Goal: Information Seeking & Learning: Learn about a topic

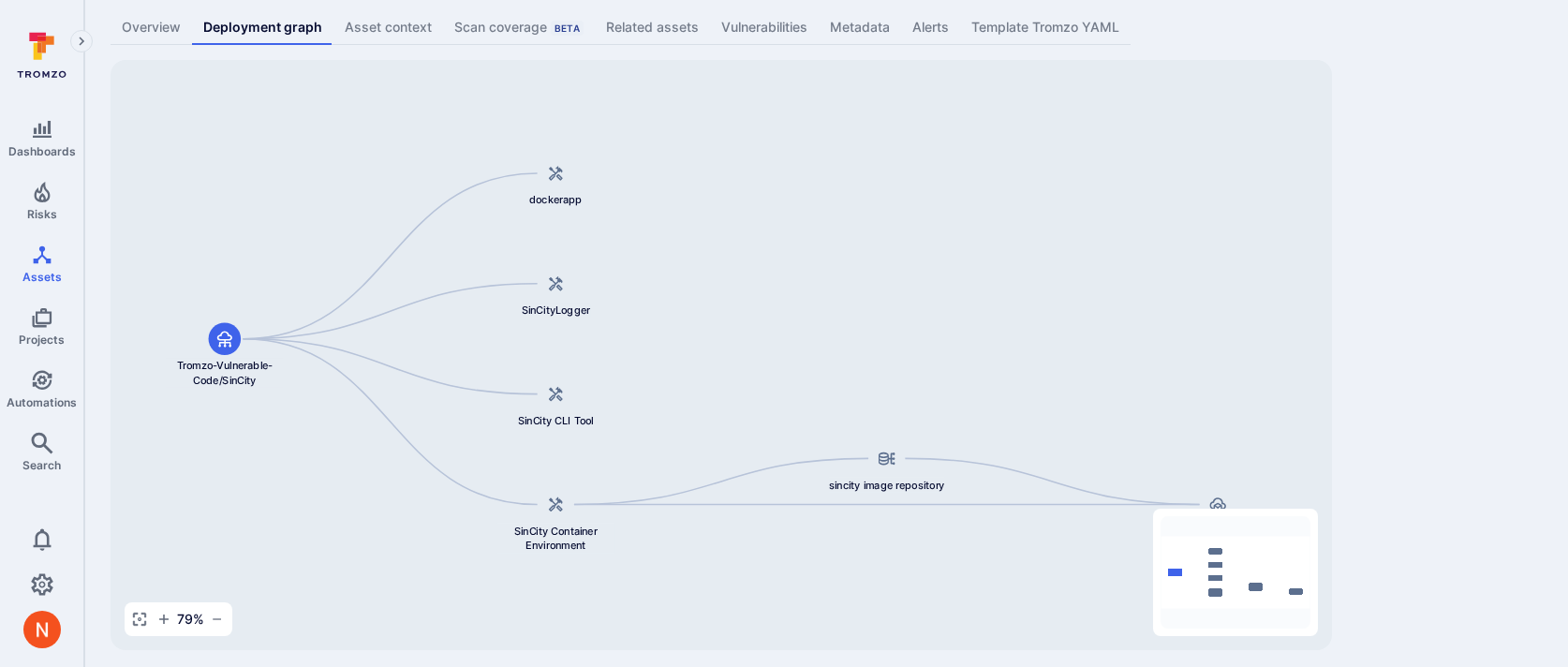
scroll to position [115, 0]
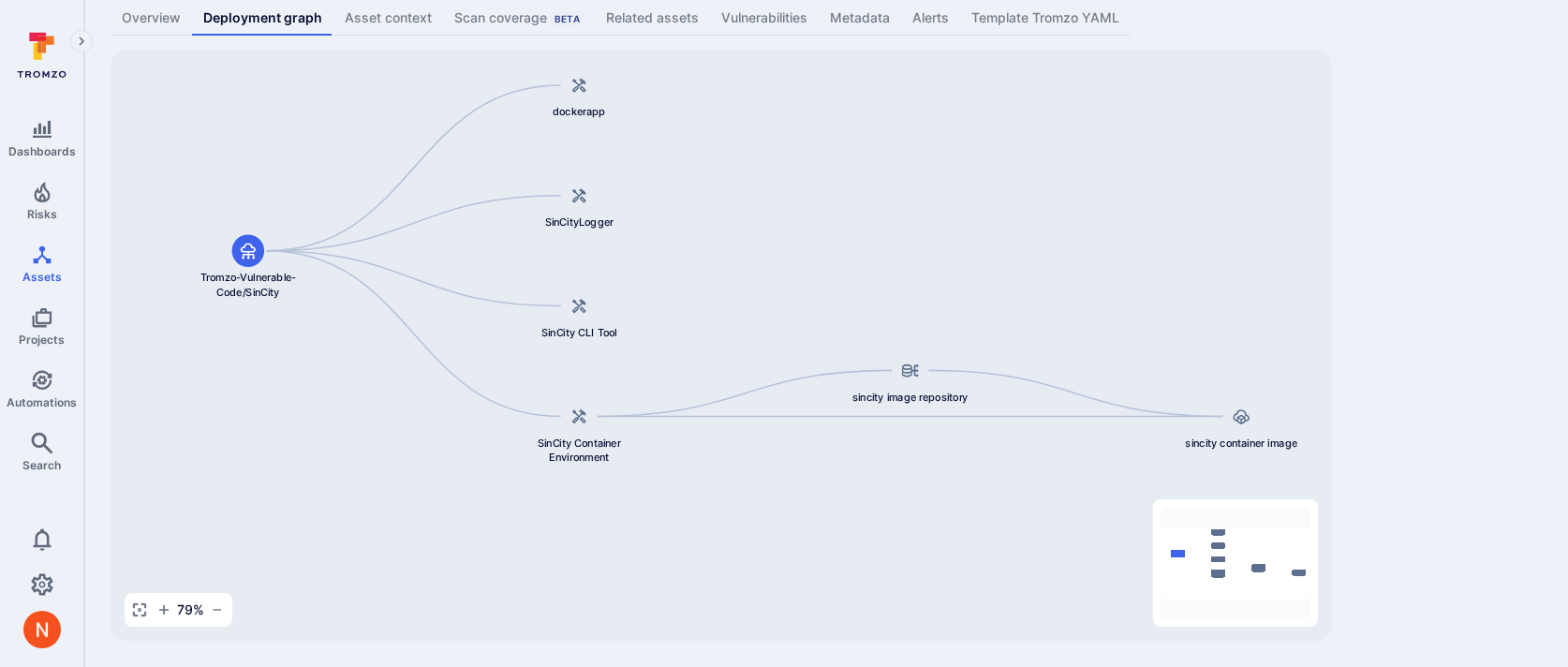
drag, startPoint x: 1149, startPoint y: 408, endPoint x: 1175, endPoint y: 327, distance: 85.1
click at [1174, 328] on div "sincity container image sincity image repository dockerapp Tromzo-Vulnerable-Co…" at bounding box center [722, 345] width 1222 height 590
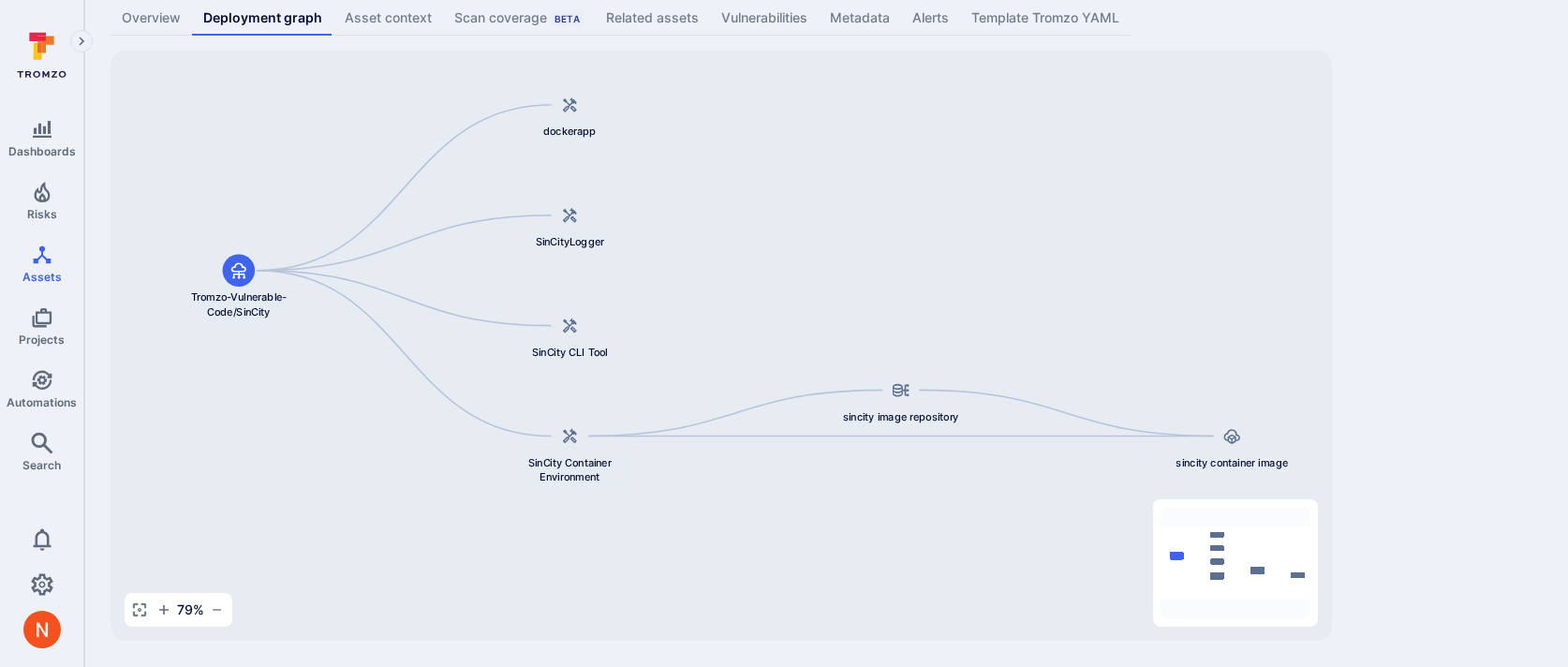
drag, startPoint x: 1165, startPoint y: 331, endPoint x: 1155, endPoint y: 352, distance: 23.3
click at [1154, 352] on div "sincity container image sincity image repository dockerapp Tromzo-Vulnerable-Co…" at bounding box center [722, 345] width 1222 height 590
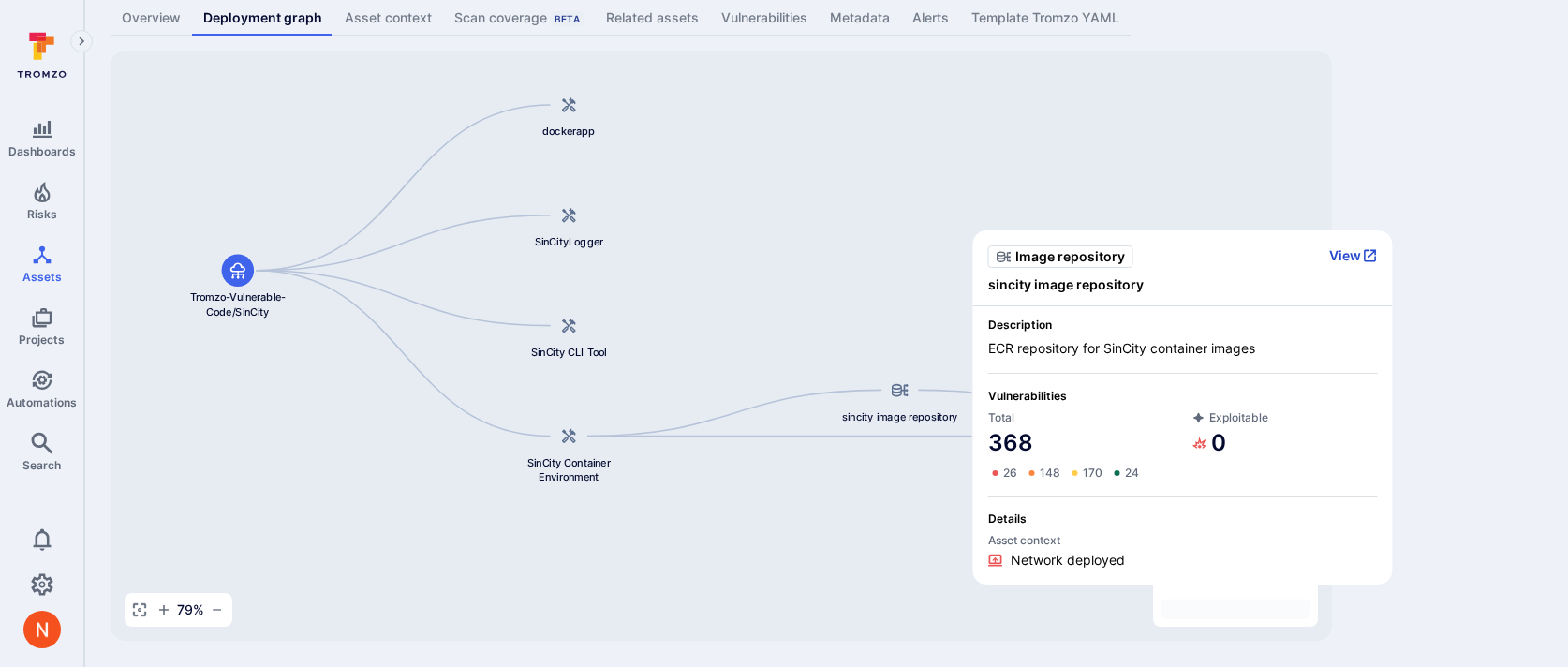
click at [1347, 250] on button "View" at bounding box center [1353, 255] width 49 height 17
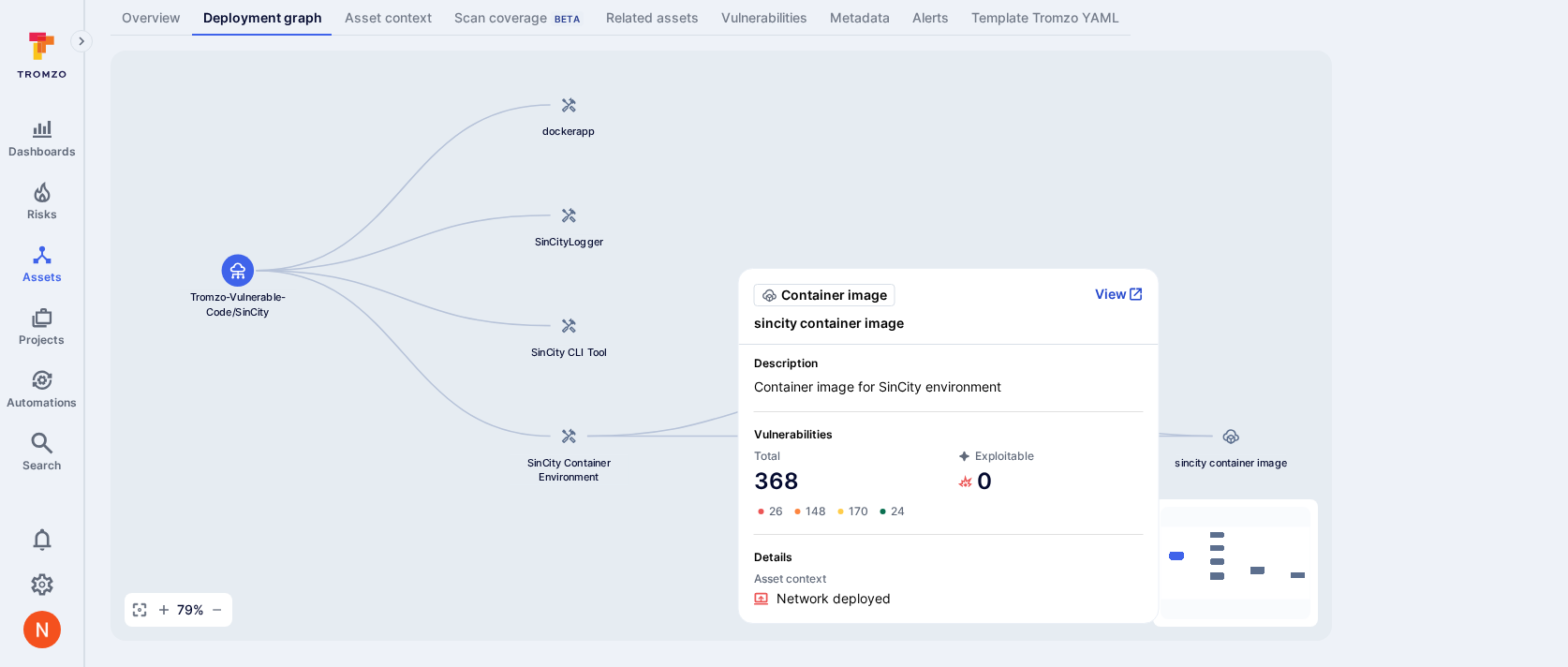
click at [1116, 288] on button "View" at bounding box center [1119, 294] width 49 height 17
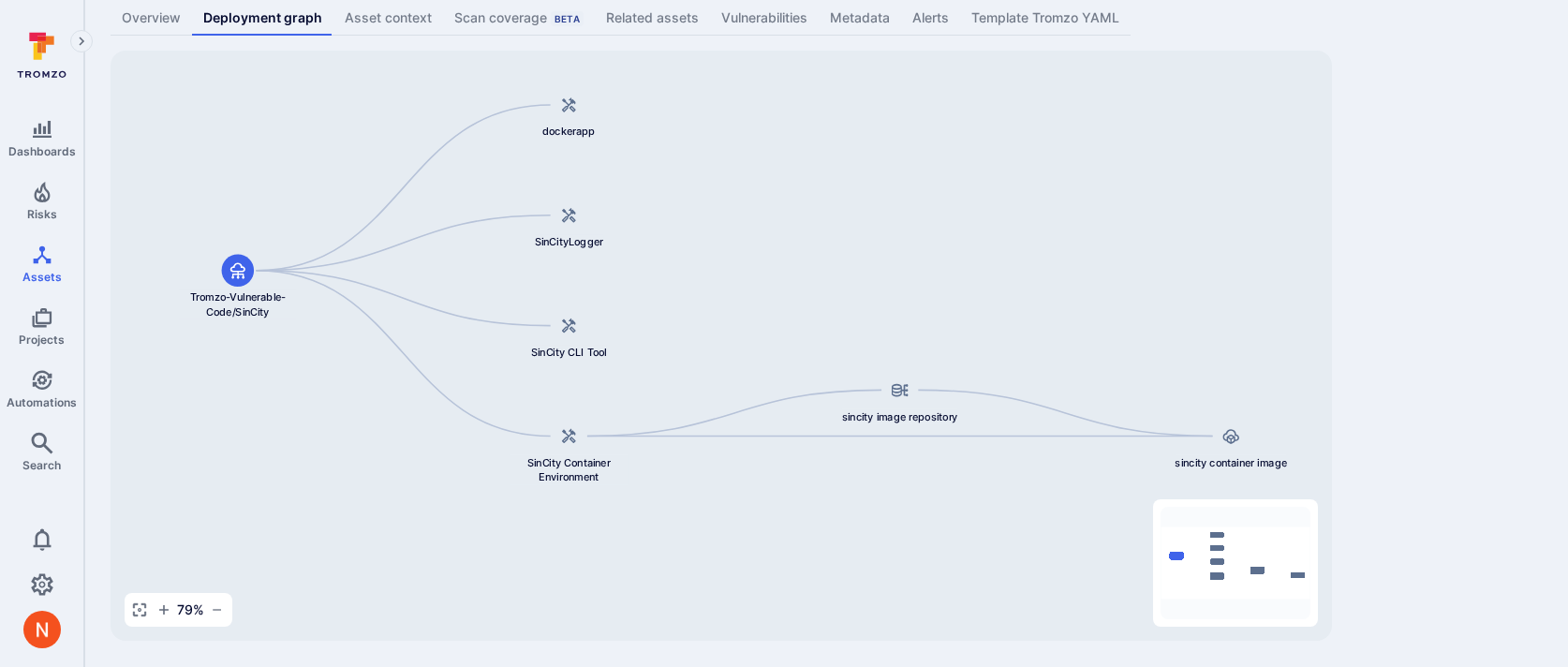
click at [1373, 408] on div "Tromzo-Vulnerable-Code/SinCity ... Show more Type: Code repository Overview Dep…" at bounding box center [826, 275] width 1484 height 781
click at [1426, 187] on div "Tromzo-Vulnerable-Code/SinCity ... Show more Type: Code repository Overview Dep…" at bounding box center [826, 275] width 1484 height 781
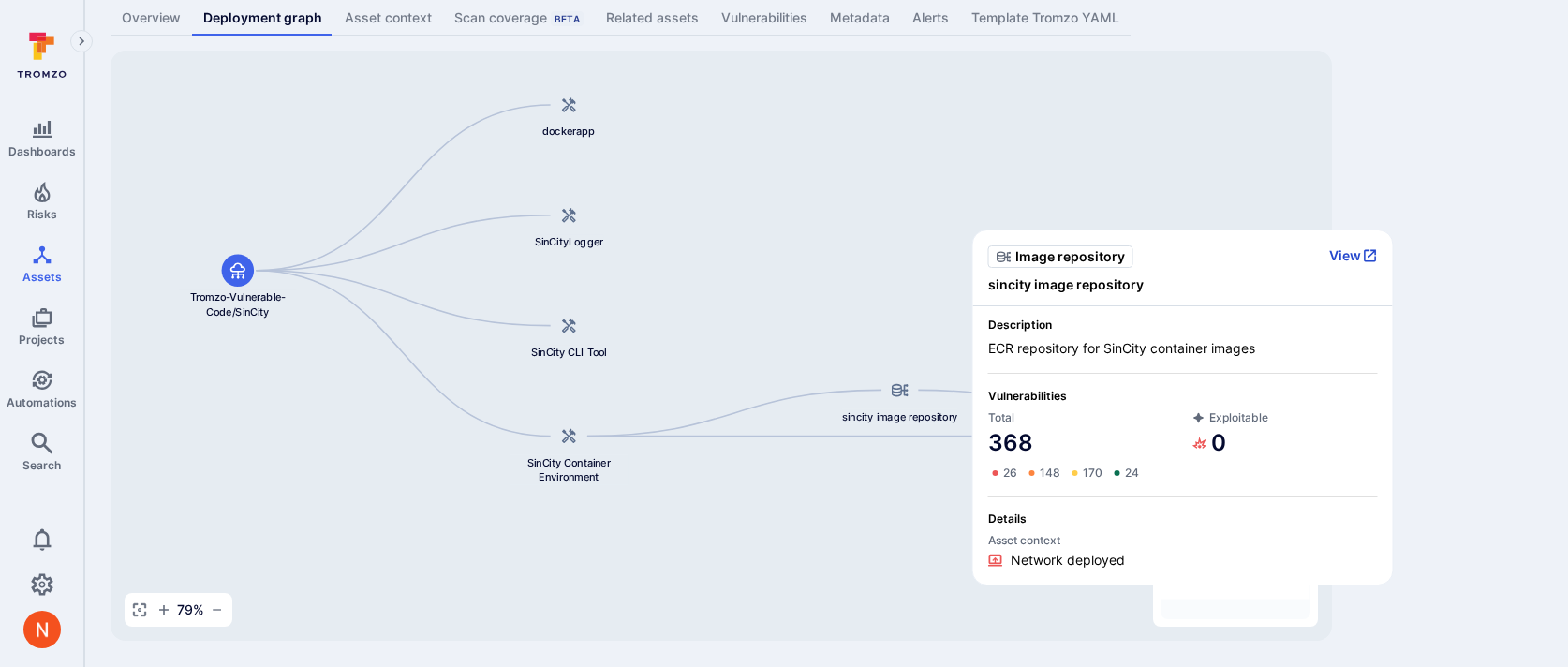
click at [1329, 261] on button "View" at bounding box center [1353, 255] width 49 height 17
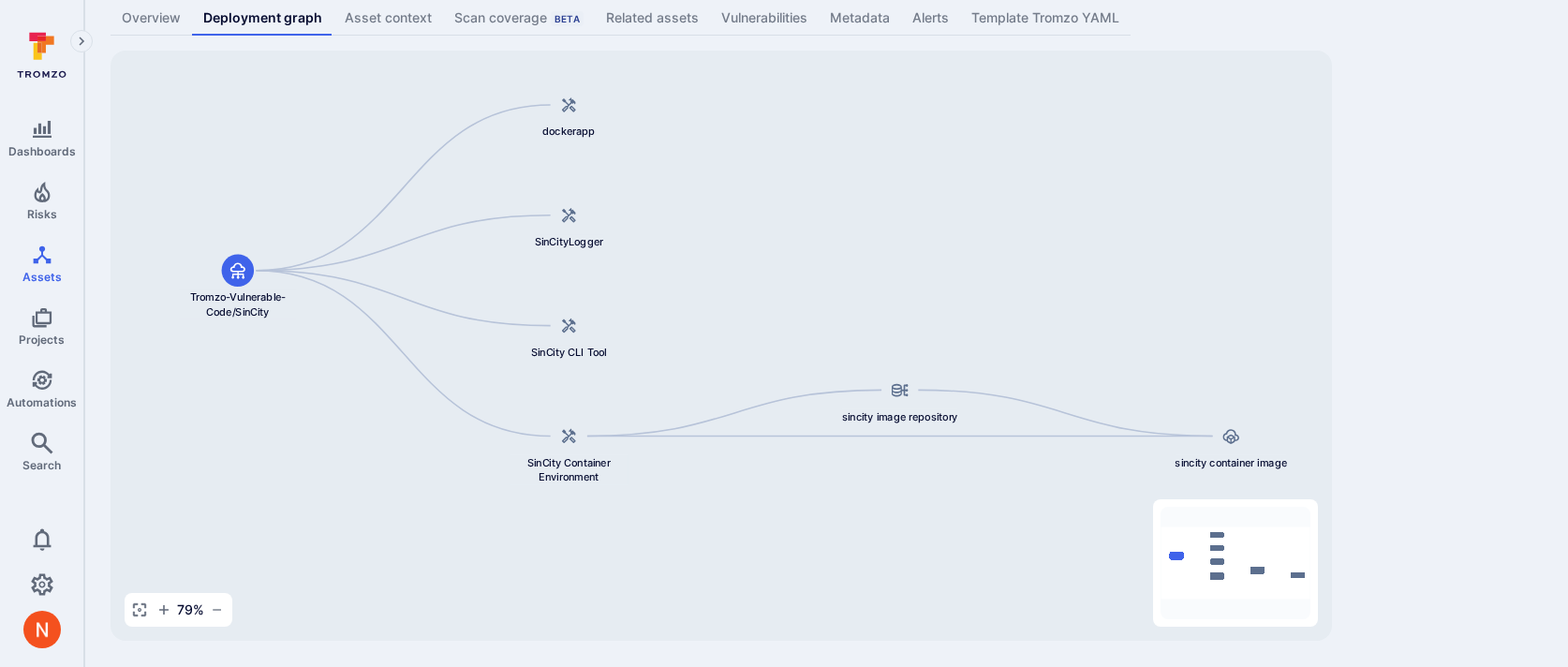
click at [1230, 472] on div "sincity container image sincity image repository dockerapp Tromzo-Vulnerable-Co…" at bounding box center [722, 345] width 1222 height 590
click at [1231, 461] on span "sincity container image" at bounding box center [1230, 462] width 112 height 15
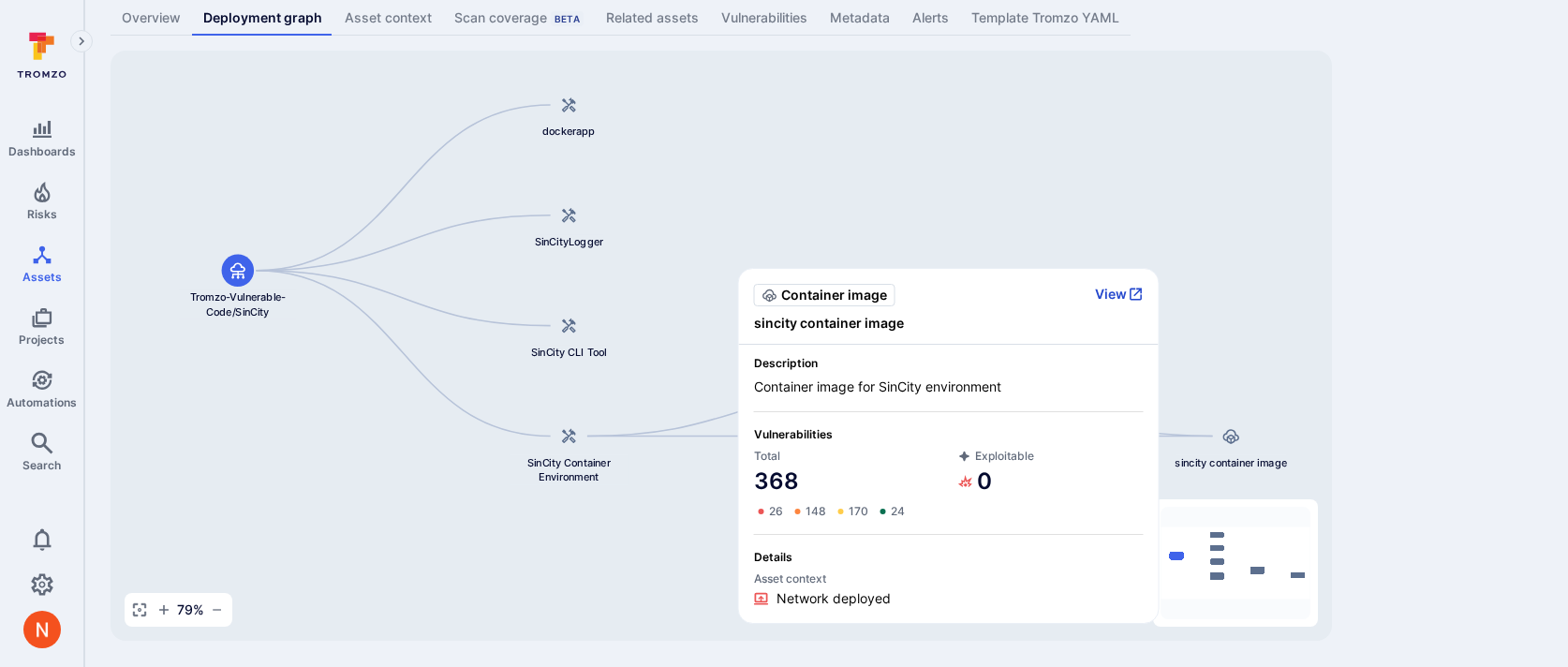
click at [1119, 289] on button "View" at bounding box center [1119, 294] width 49 height 17
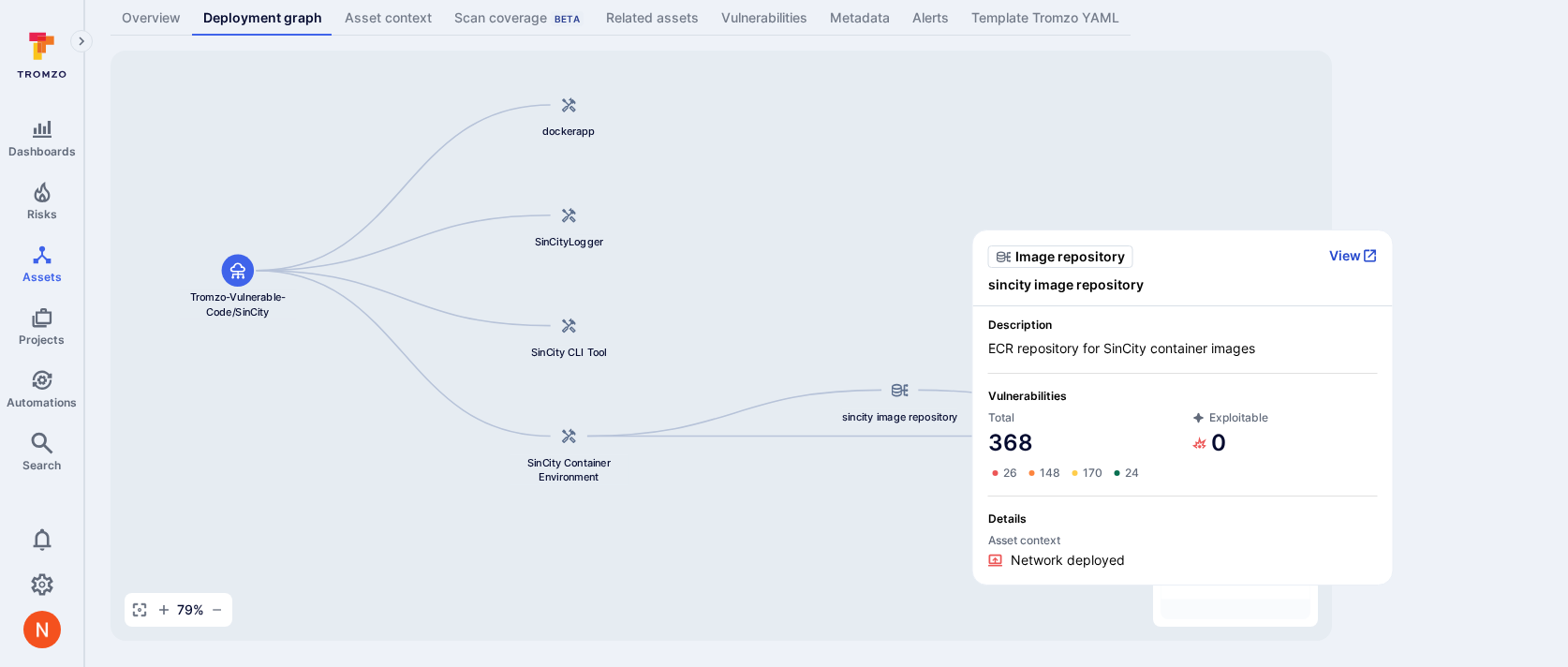
click at [1342, 252] on button "View" at bounding box center [1353, 255] width 49 height 17
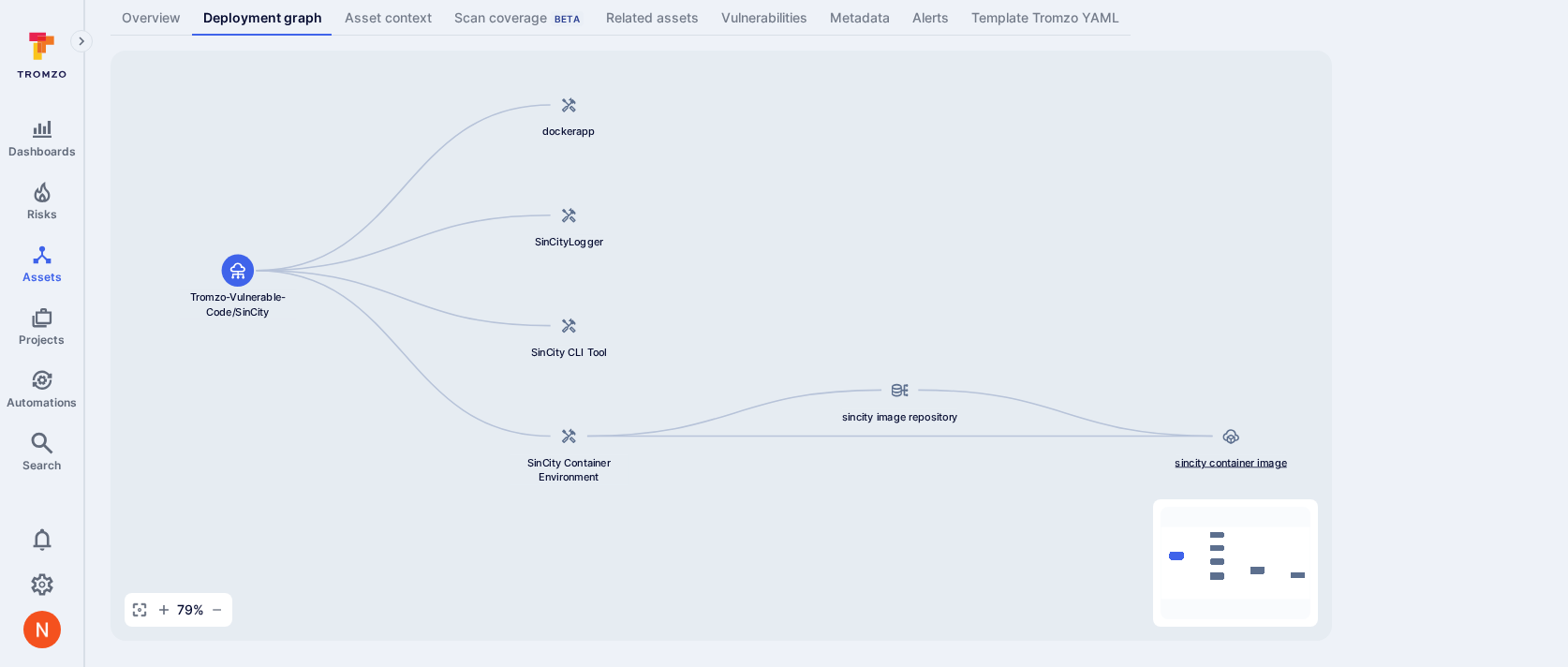
click at [1231, 445] on div at bounding box center [1231, 435] width 33 height 33
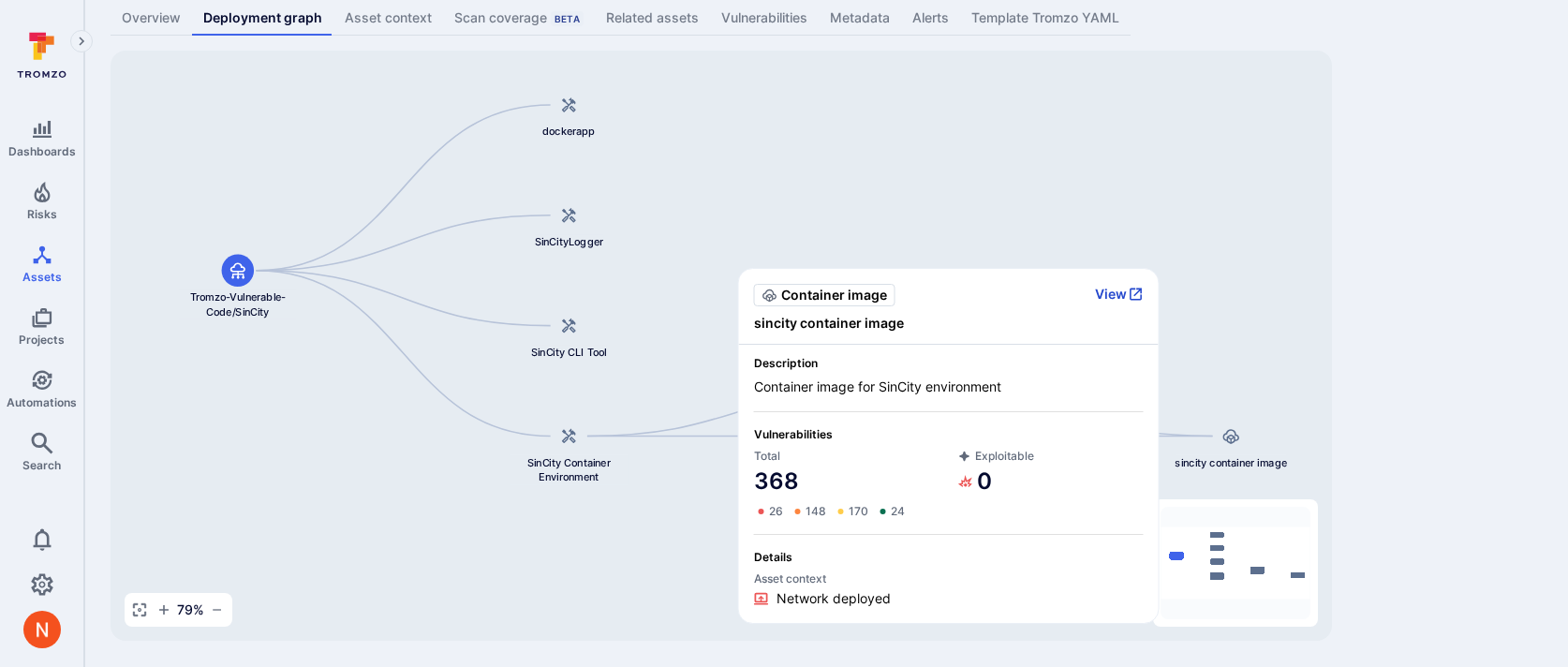
click at [1124, 291] on button "View" at bounding box center [1119, 294] width 49 height 17
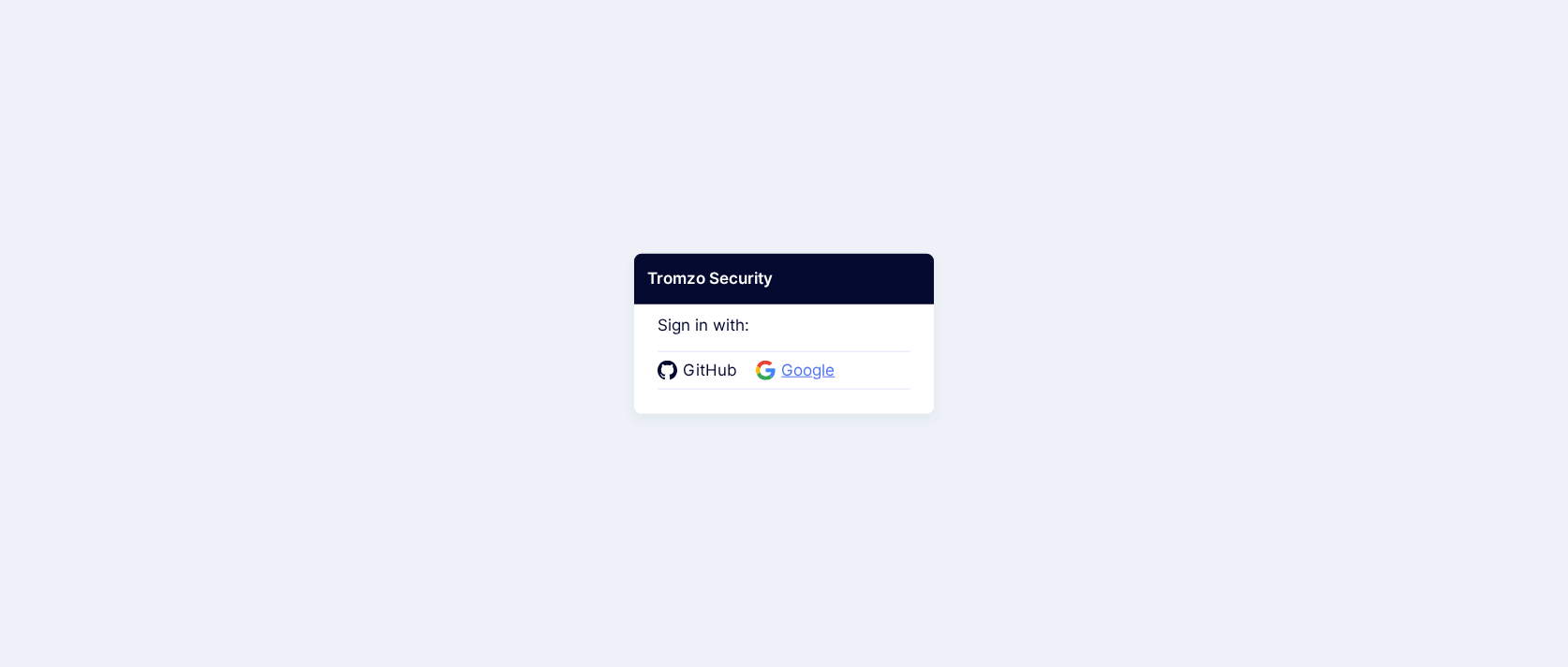
click at [796, 374] on span "Google" at bounding box center [807, 371] width 65 height 24
